Goal: Check status: Check status

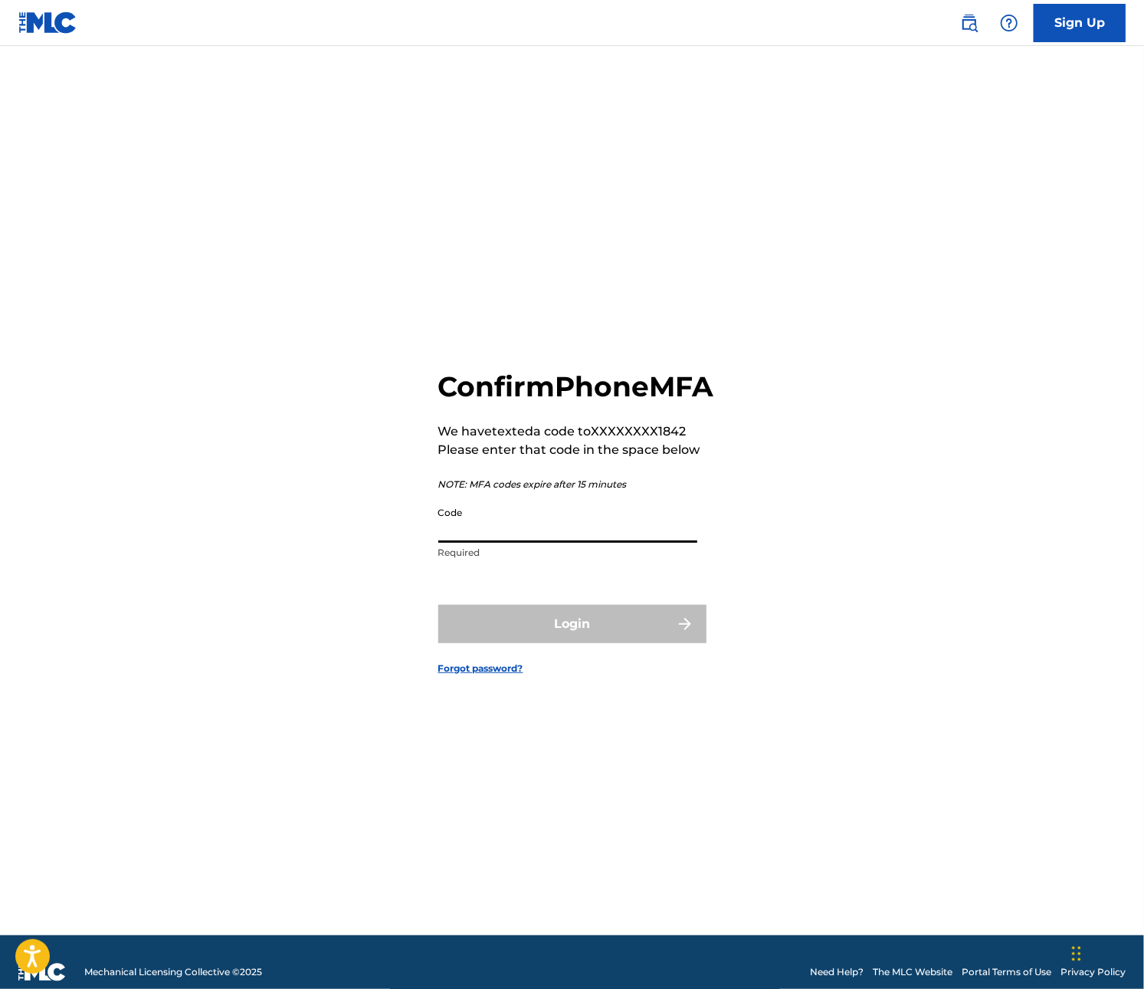
click at [565, 543] on input "Code" at bounding box center [567, 521] width 259 height 44
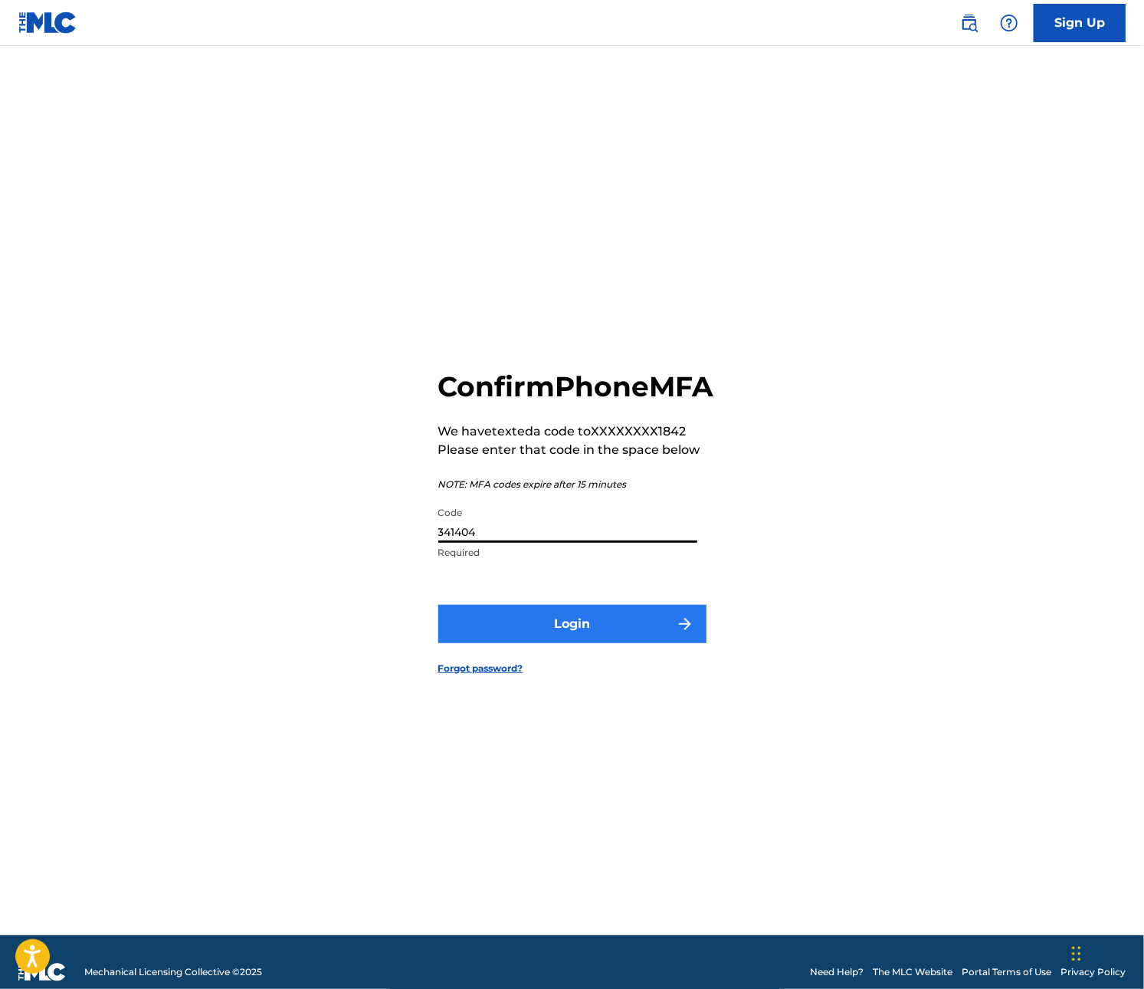
type input "341404"
click at [560, 635] on button "Login" at bounding box center [572, 624] width 268 height 38
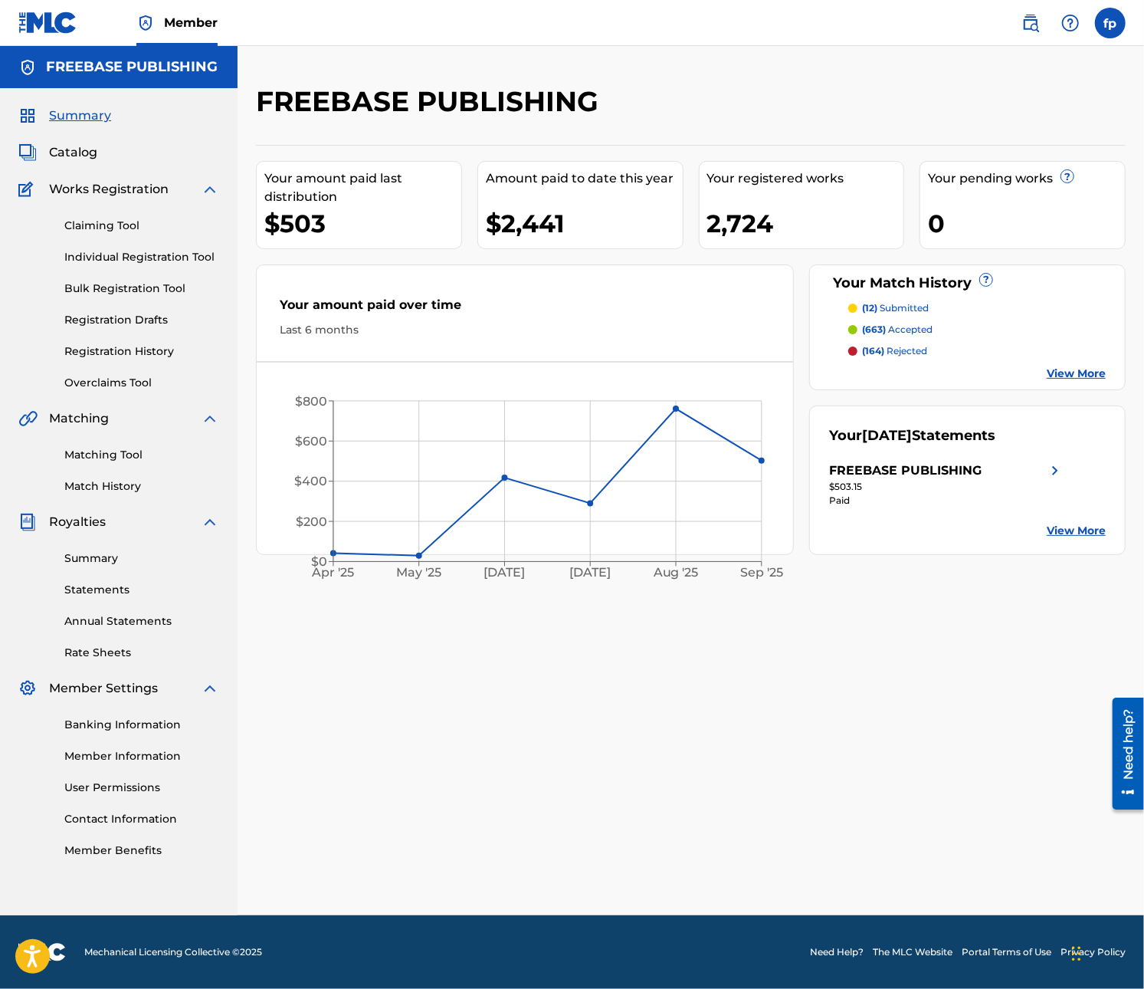
click at [917, 330] on p "(663) accepted" at bounding box center [897, 330] width 71 height 14
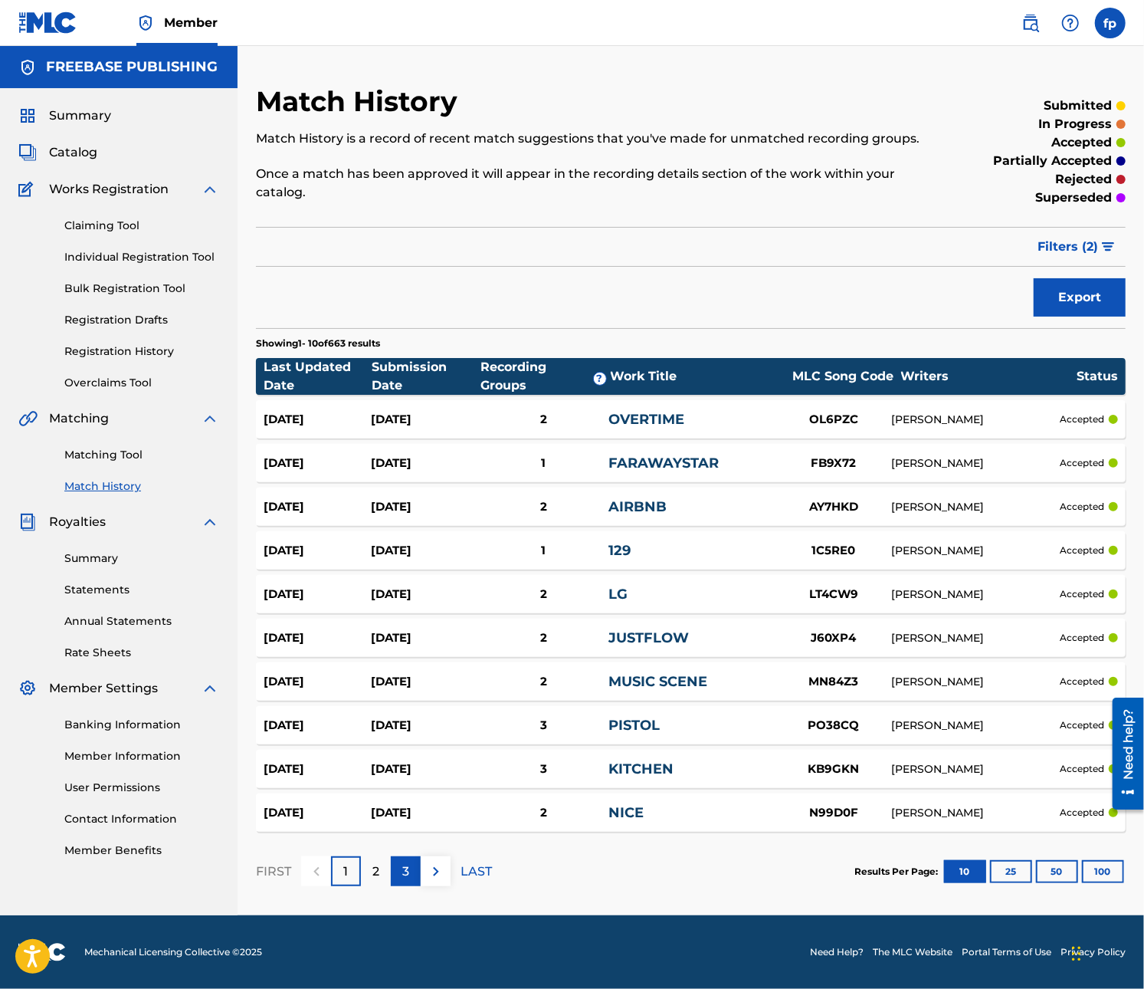
click at [415, 886] on div "3" at bounding box center [406, 871] width 30 height 30
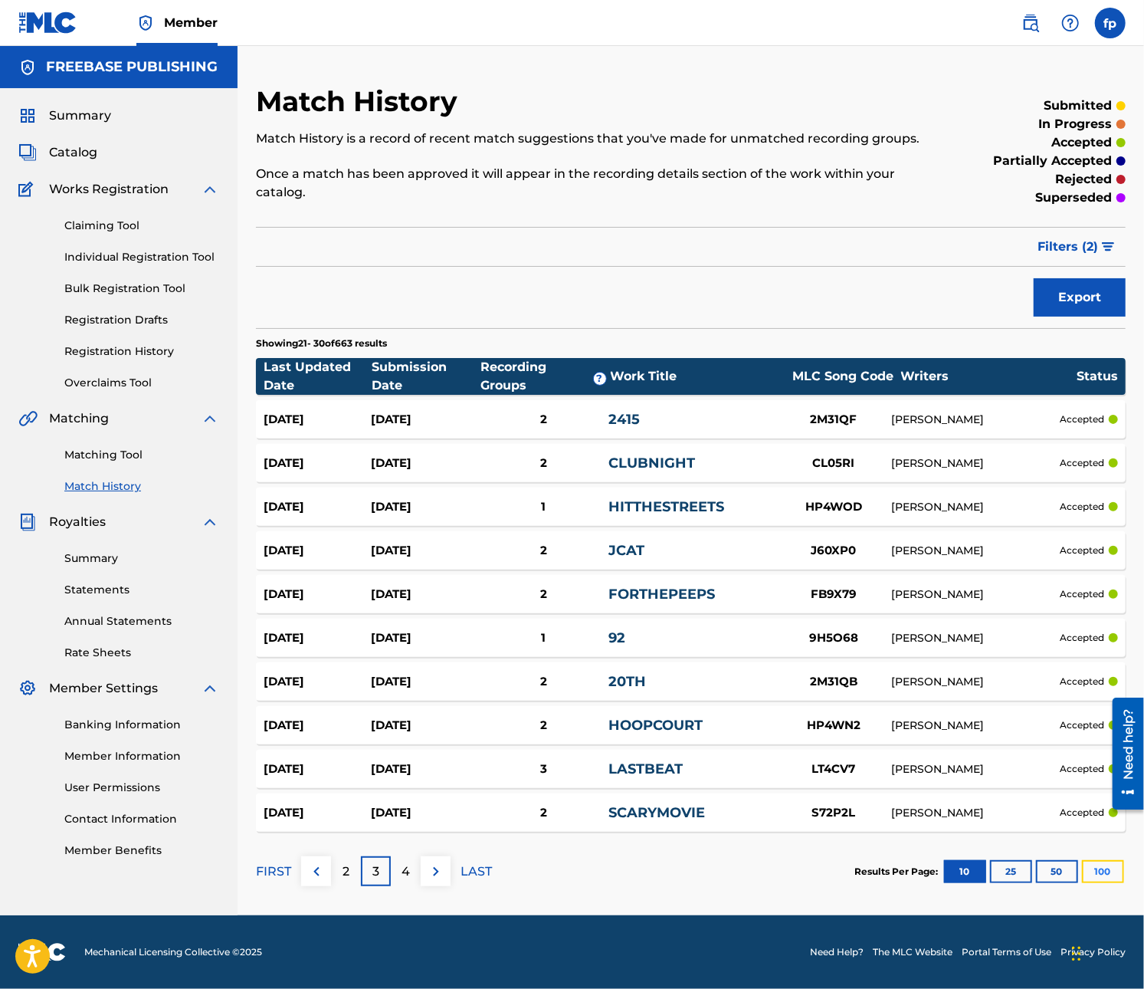
click at [1111, 868] on button "100" at bounding box center [1103, 871] width 42 height 23
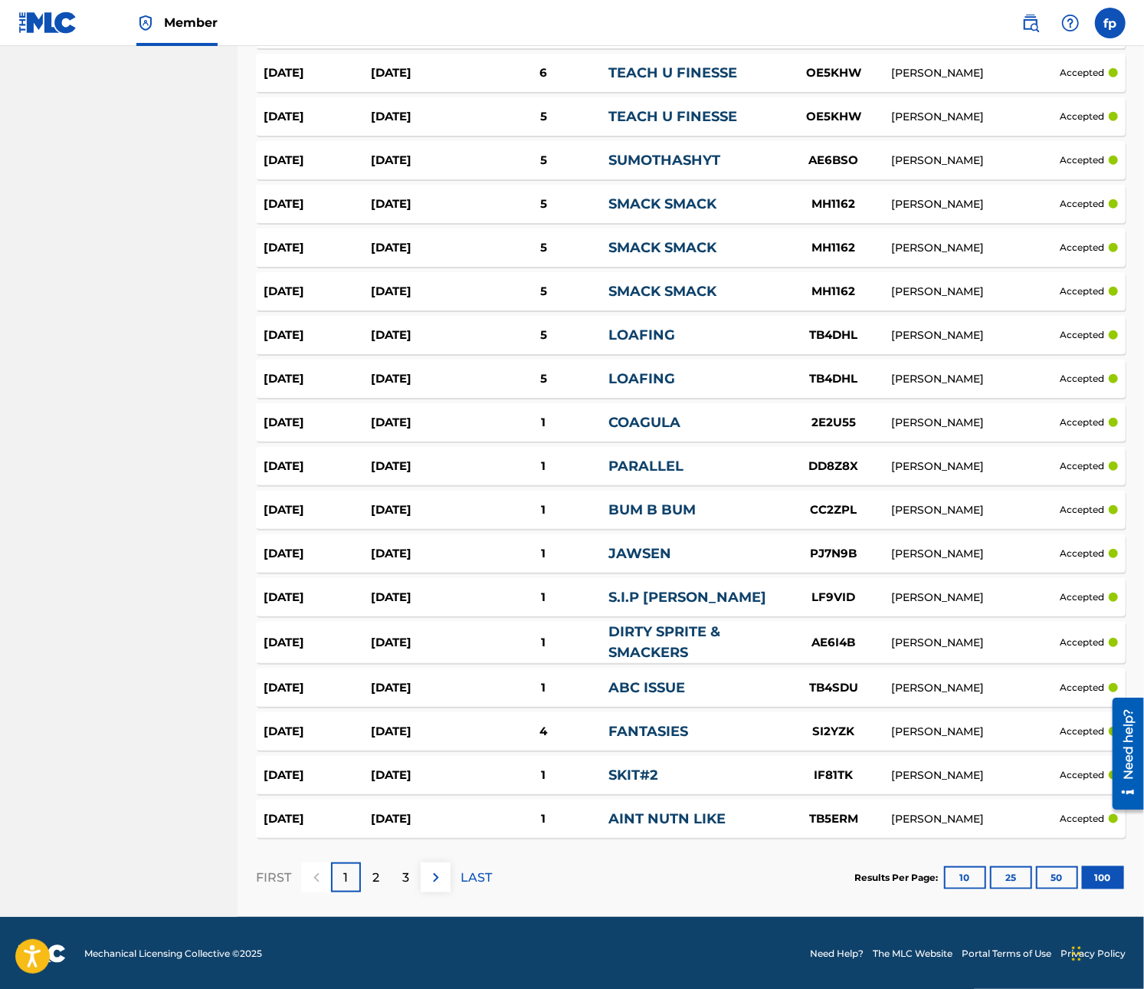
scroll to position [3943, 0]
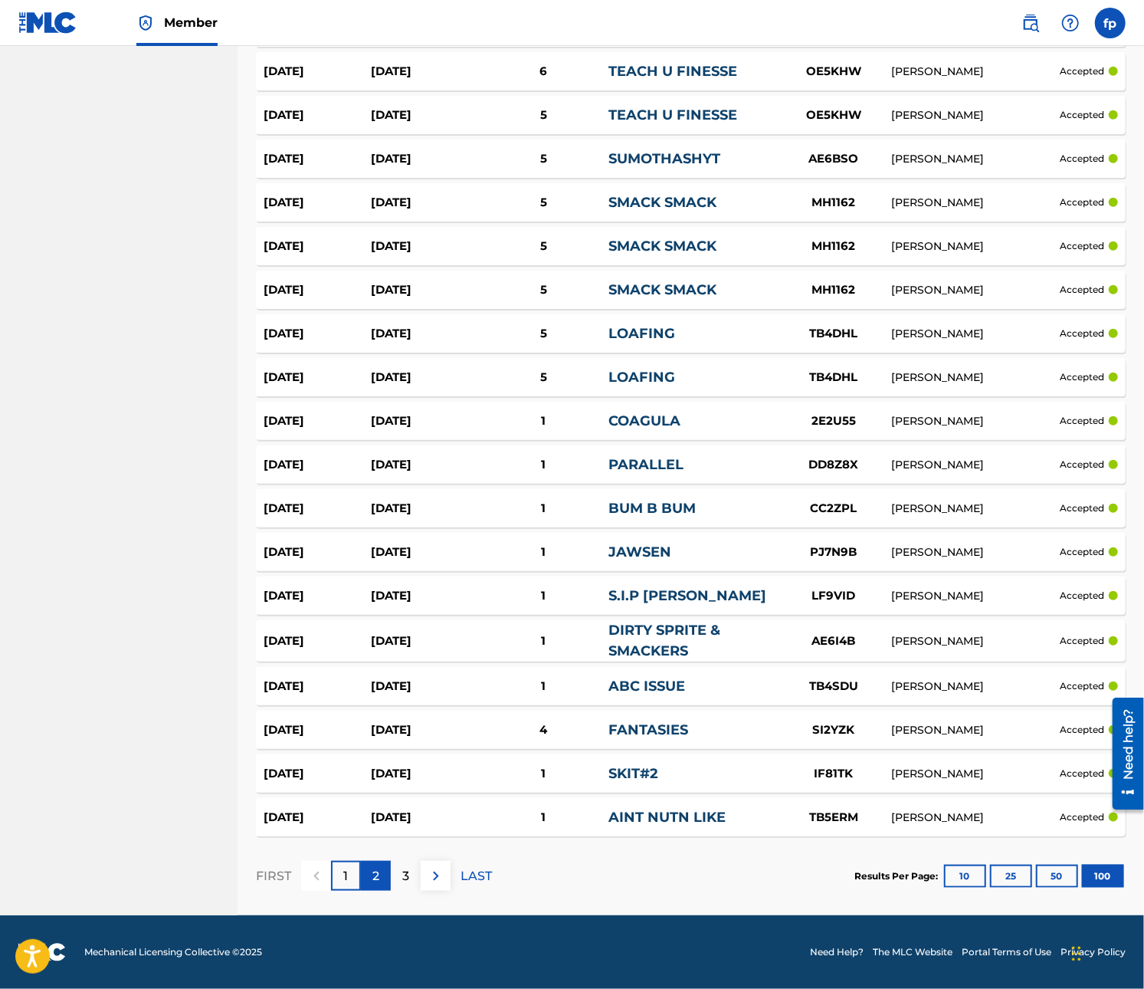
click at [363, 879] on div "2" at bounding box center [376, 876] width 30 height 30
click at [402, 879] on p "3" at bounding box center [405, 876] width 7 height 18
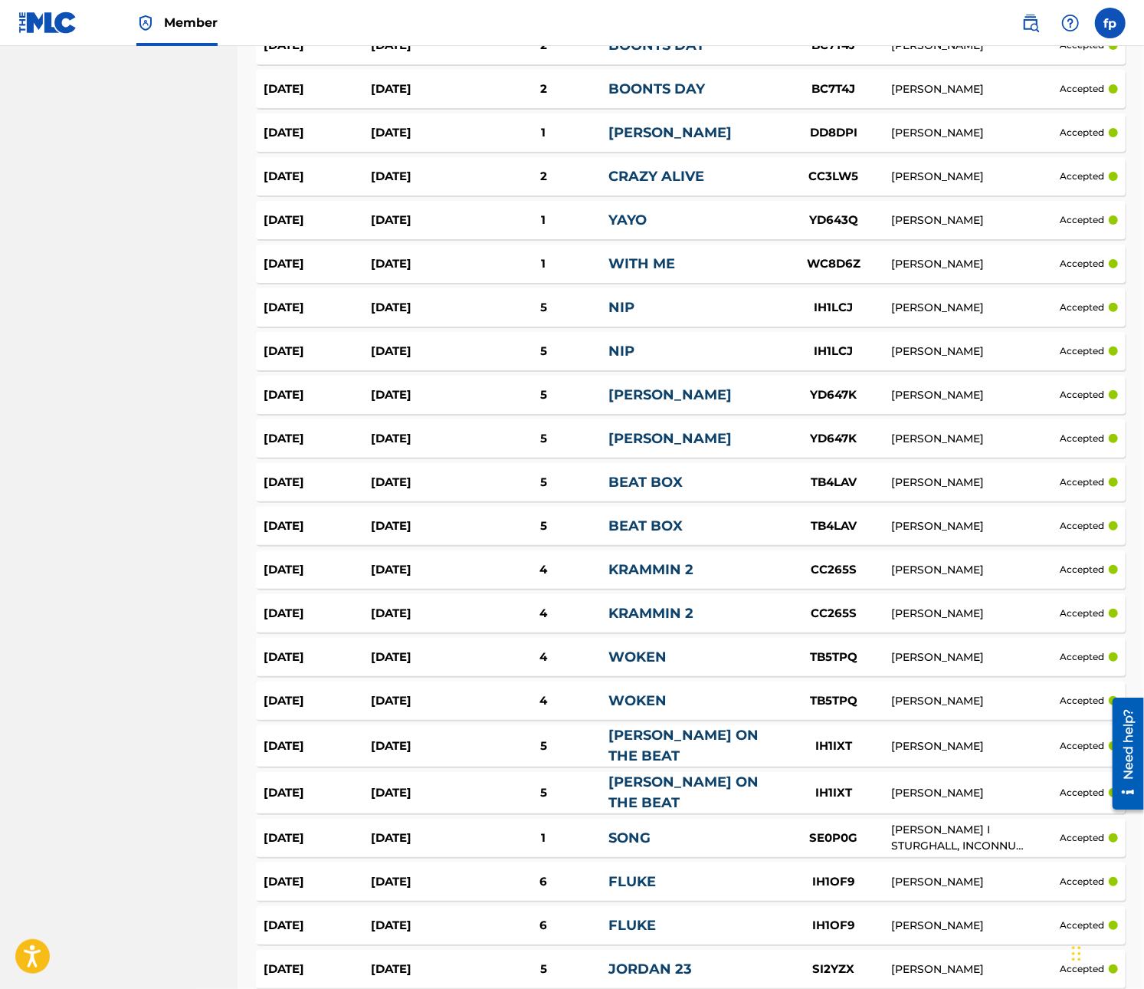
scroll to position [3949, 0]
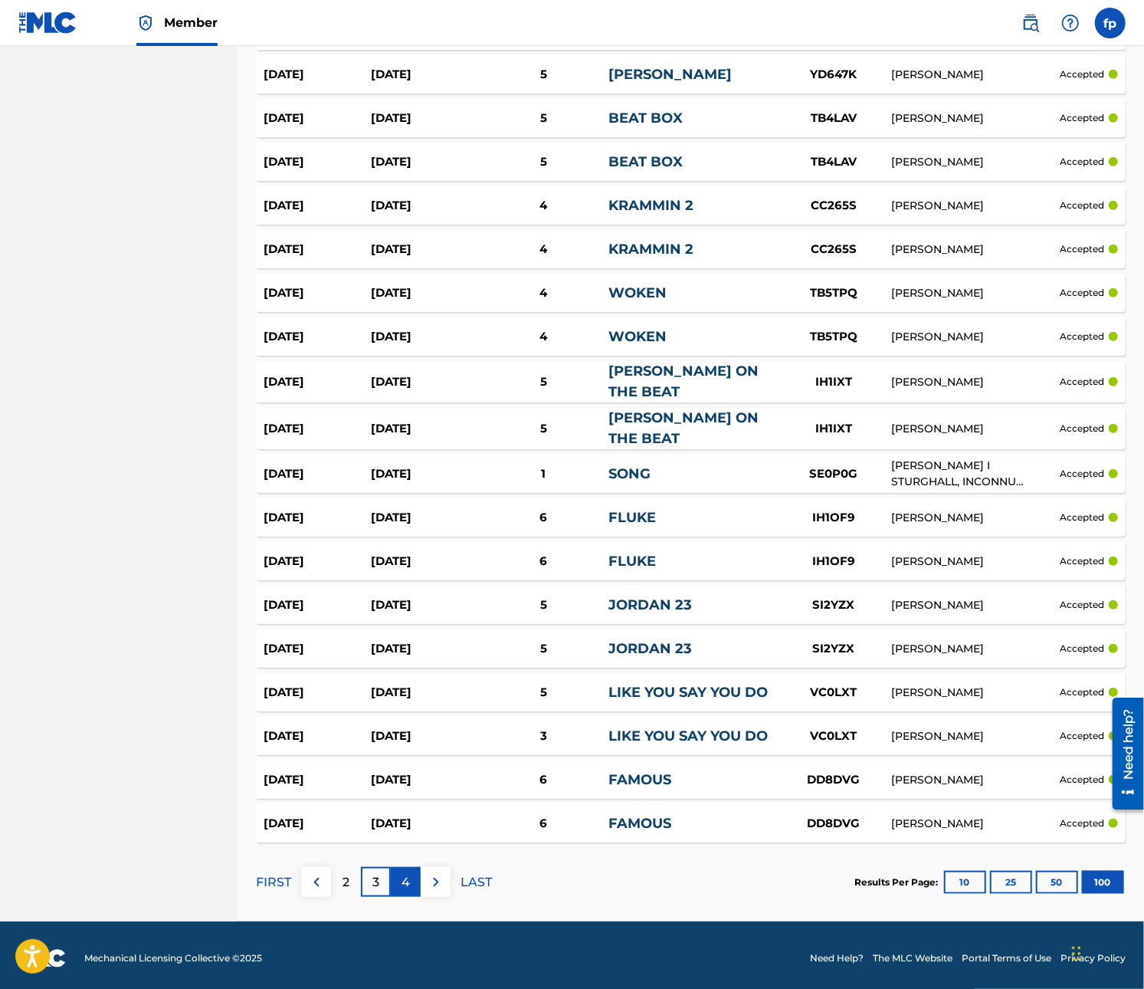
click at [419, 877] on div "4" at bounding box center [406, 882] width 30 height 30
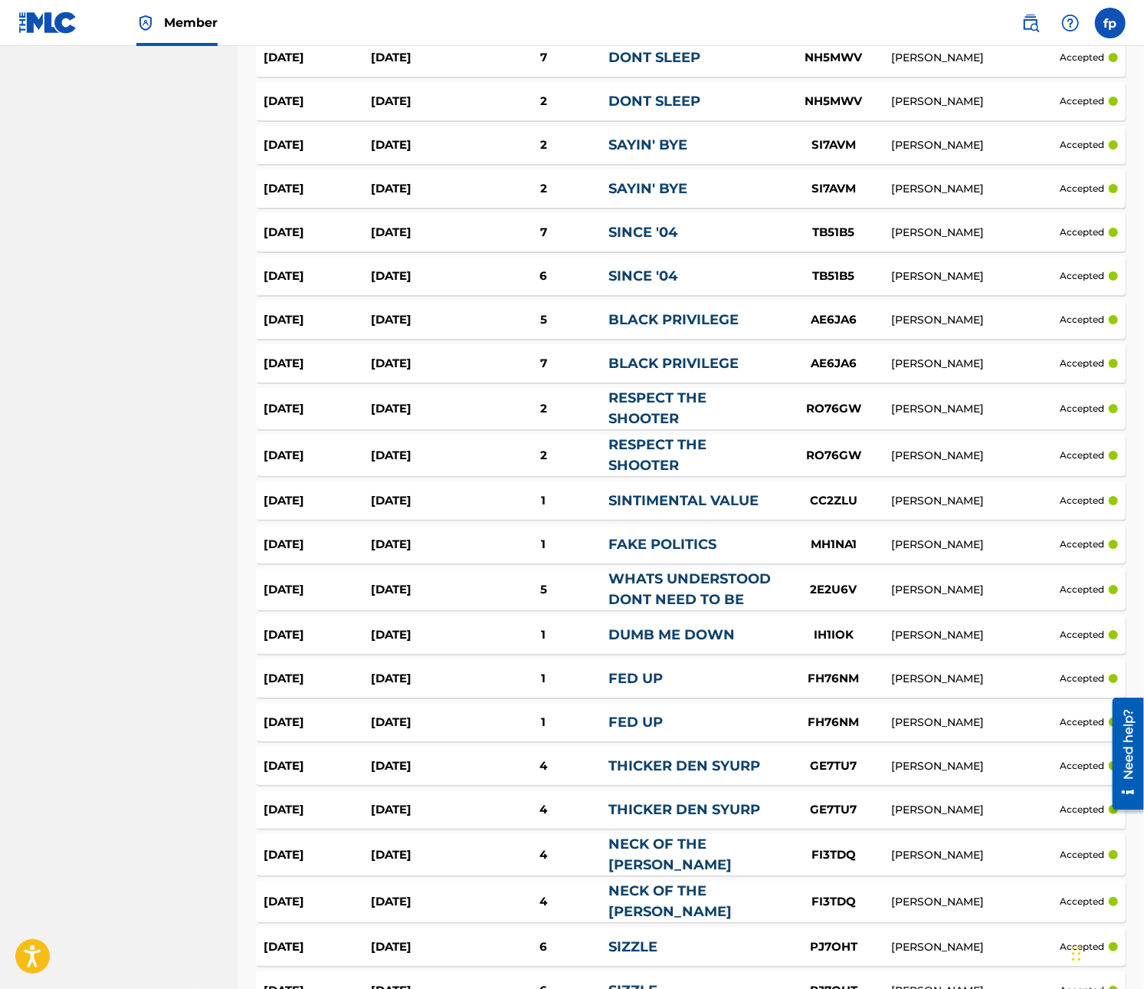
scroll to position [2490, 0]
